Goal: Information Seeking & Learning: Find specific page/section

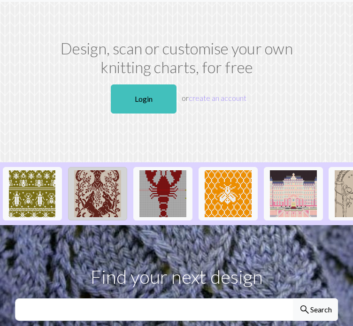
click at [89, 187] on img at bounding box center [97, 193] width 47 height 47
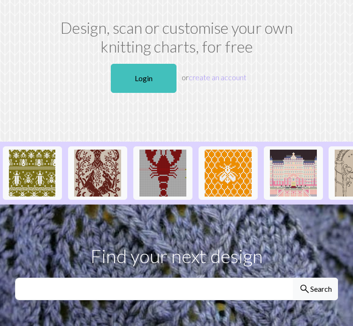
scroll to position [9, 0]
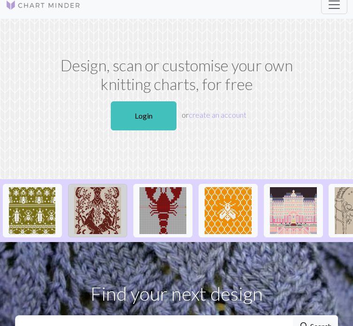
click at [115, 212] on img at bounding box center [97, 210] width 47 height 47
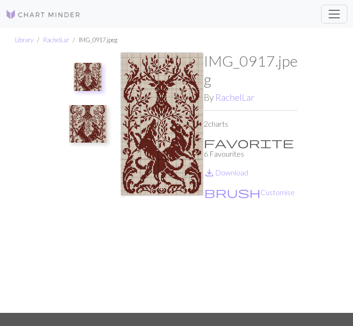
click at [106, 114] on img at bounding box center [88, 124] width 38 height 38
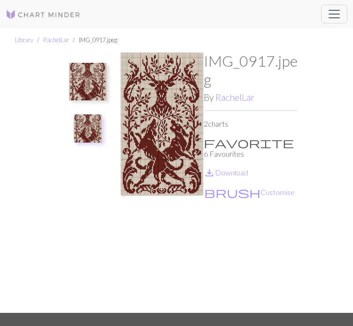
click at [84, 73] on img at bounding box center [88, 82] width 38 height 38
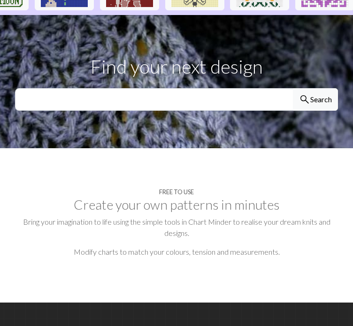
scroll to position [253, 0]
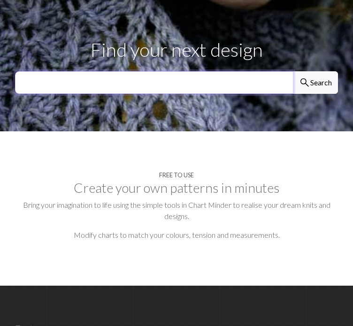
click at [171, 94] on input "text" at bounding box center [154, 82] width 278 height 23
type input "curtains"
click at [293, 71] on button "search Search" at bounding box center [315, 82] width 45 height 23
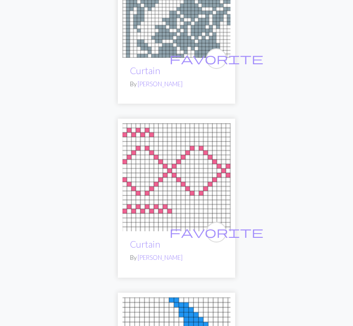
scroll to position [1565, 0]
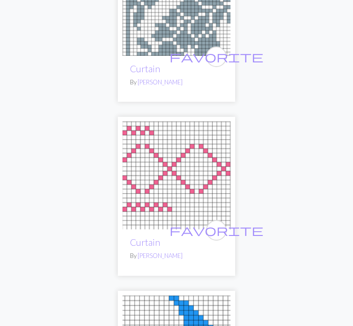
click at [182, 52] on img at bounding box center [176, 2] width 108 height 108
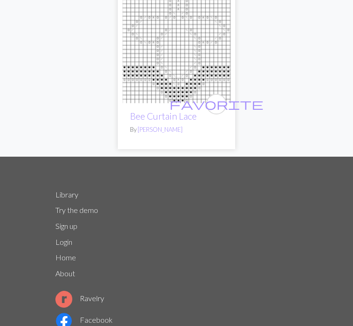
scroll to position [3169, 0]
